Goal: Task Accomplishment & Management: Use online tool/utility

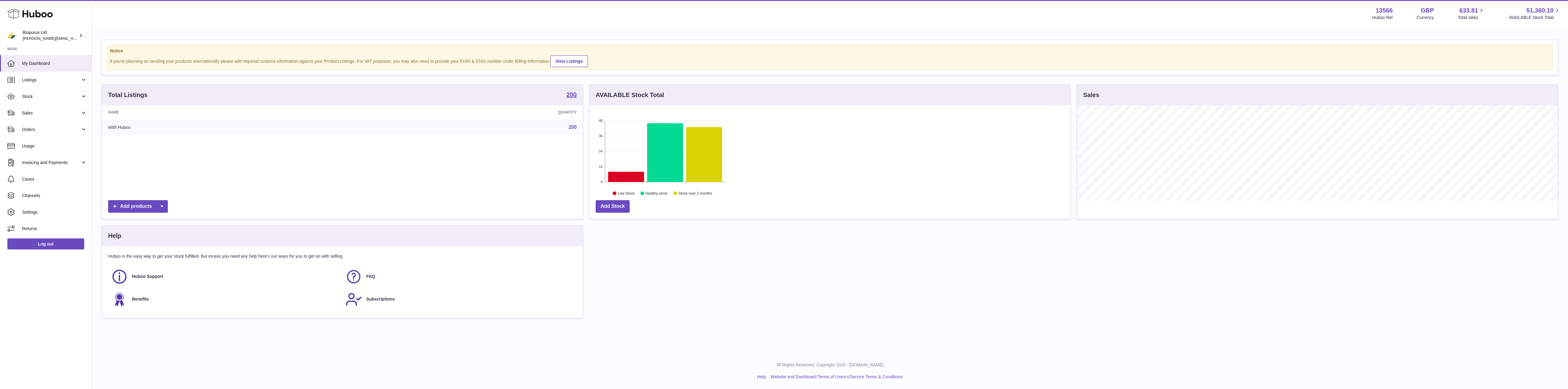
scroll to position [96, 481]
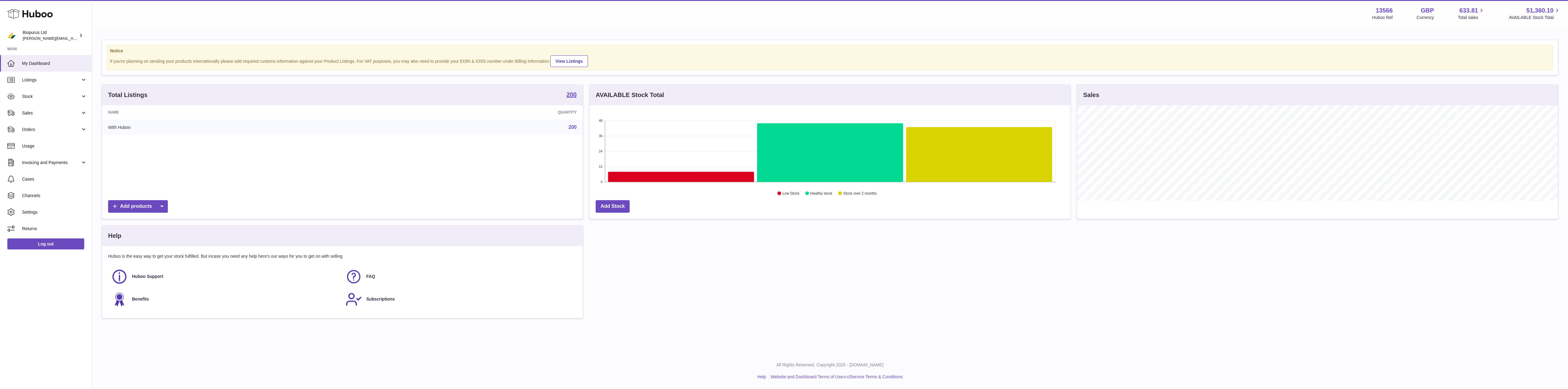
scroll to position [96, 481]
click at [39, 115] on span "Sales" at bounding box center [51, 113] width 58 height 6
click at [43, 141] on span "Add Manual Order" at bounding box center [54, 144] width 65 height 6
